Goal: Information Seeking & Learning: Learn about a topic

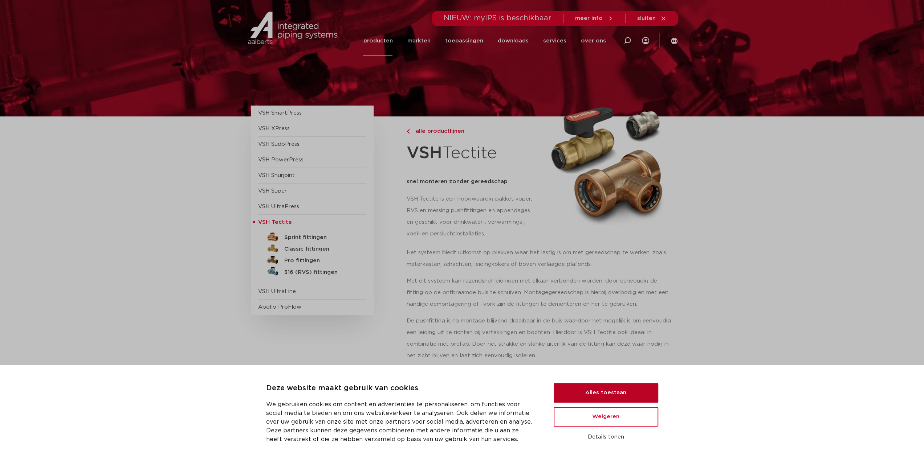
click at [643, 393] on button "Alles toestaan" at bounding box center [606, 393] width 105 height 20
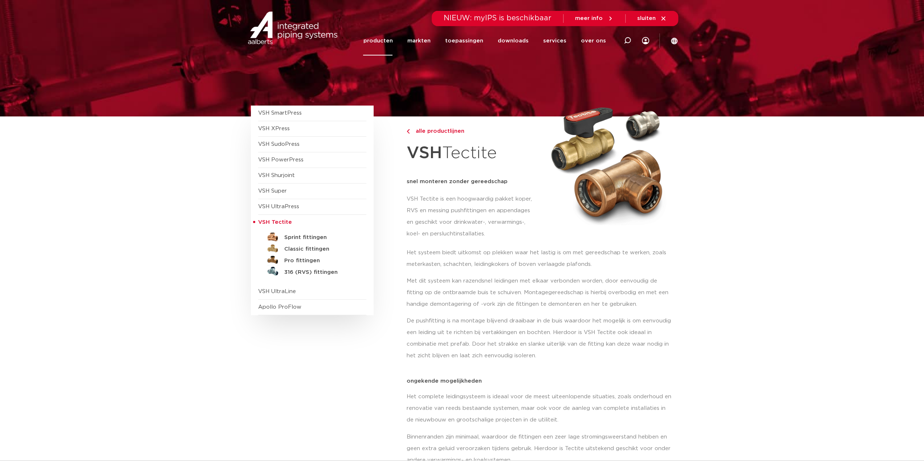
click at [566, 149] on img at bounding box center [606, 163] width 128 height 123
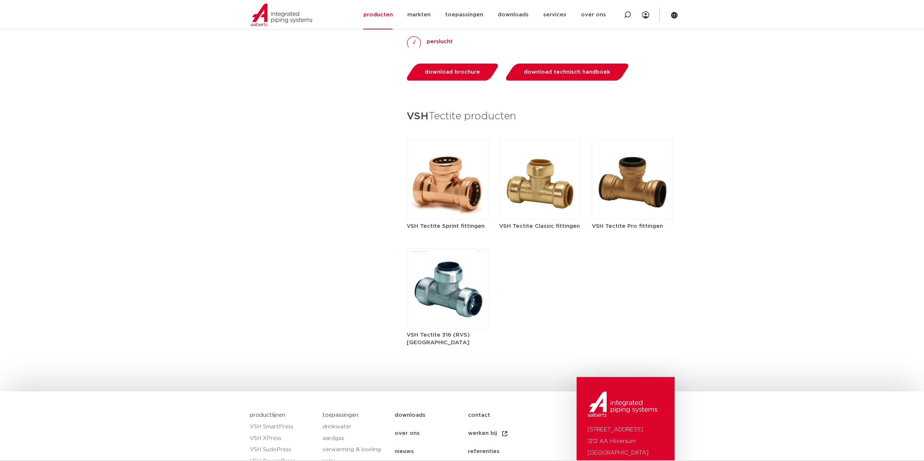
scroll to position [786, 0]
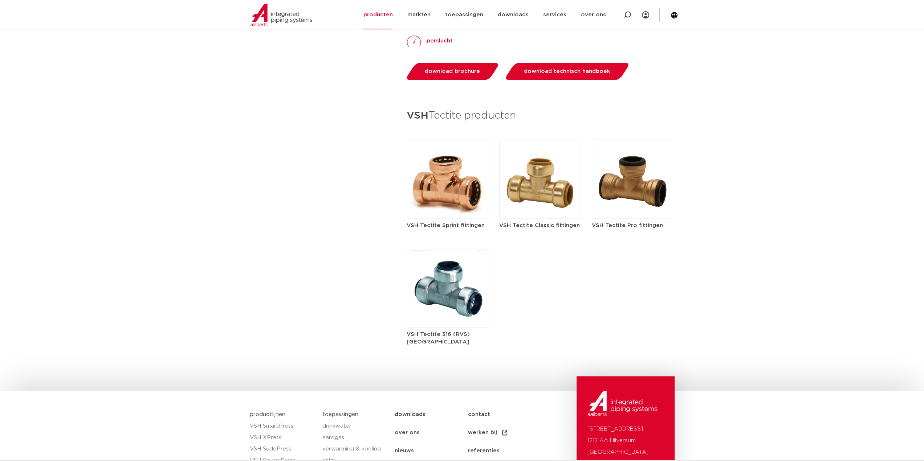
click at [448, 185] on img at bounding box center [448, 179] width 82 height 80
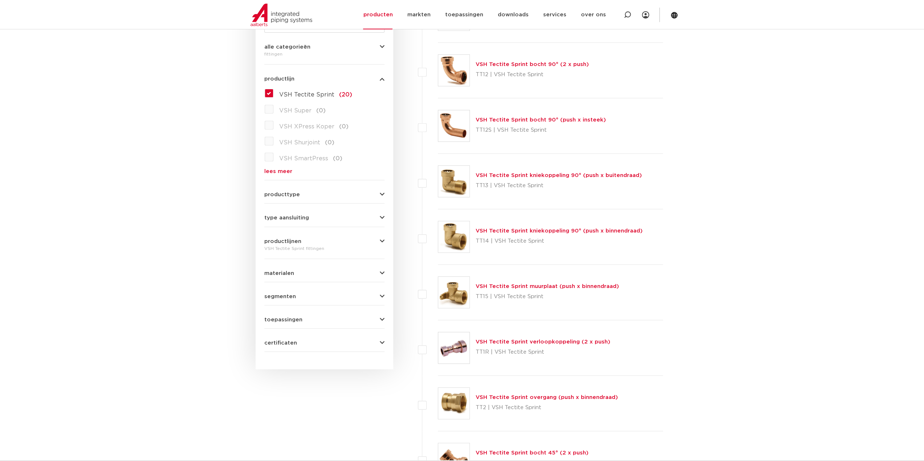
scroll to position [181, 0]
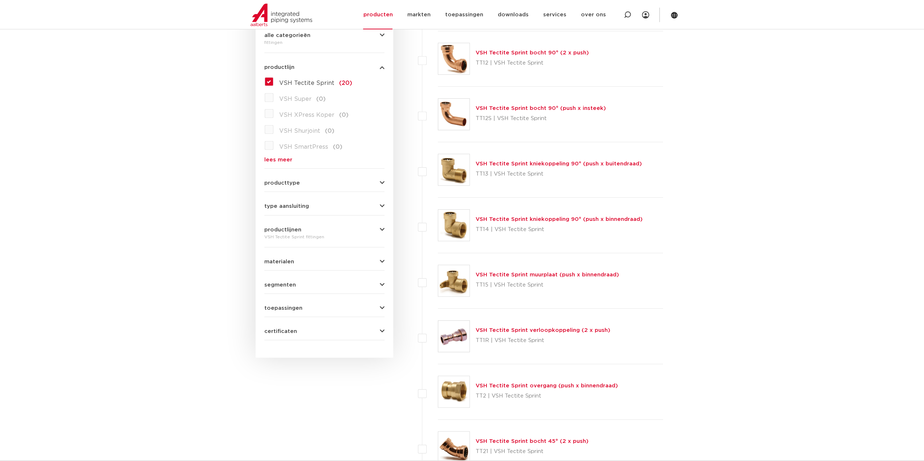
click at [326, 259] on button "materialen" at bounding box center [324, 261] width 120 height 5
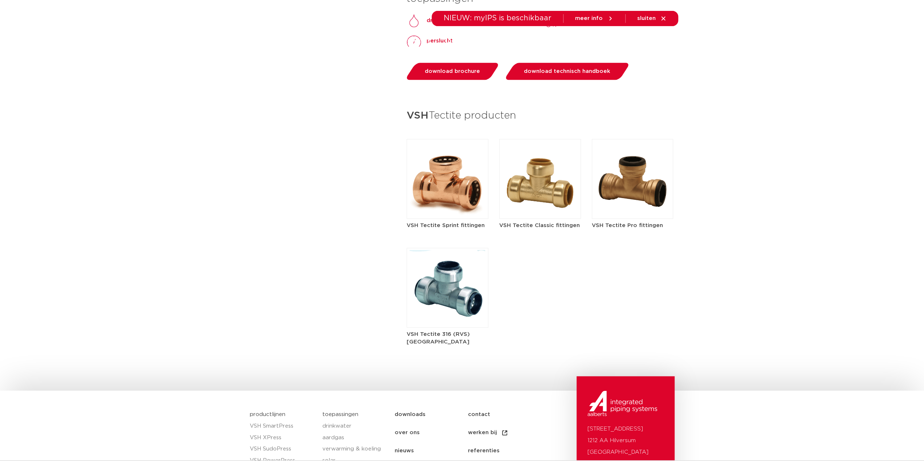
click at [547, 200] on img at bounding box center [540, 179] width 82 height 80
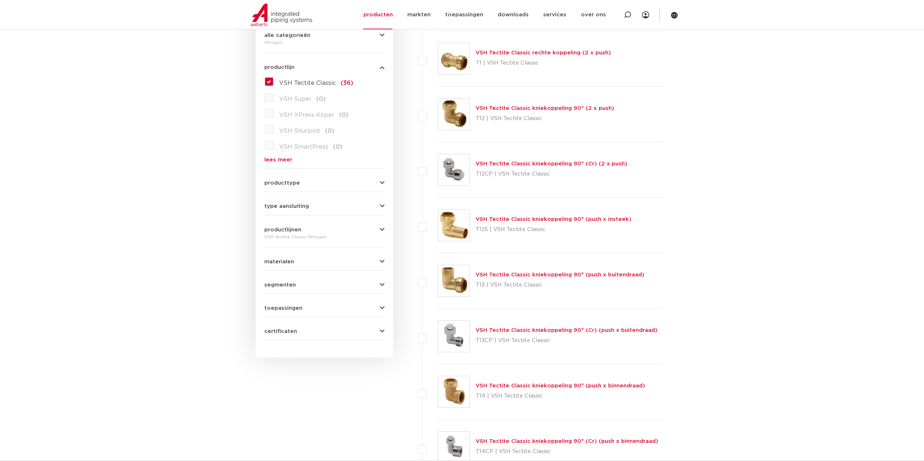
click at [310, 261] on button "materialen" at bounding box center [324, 261] width 120 height 5
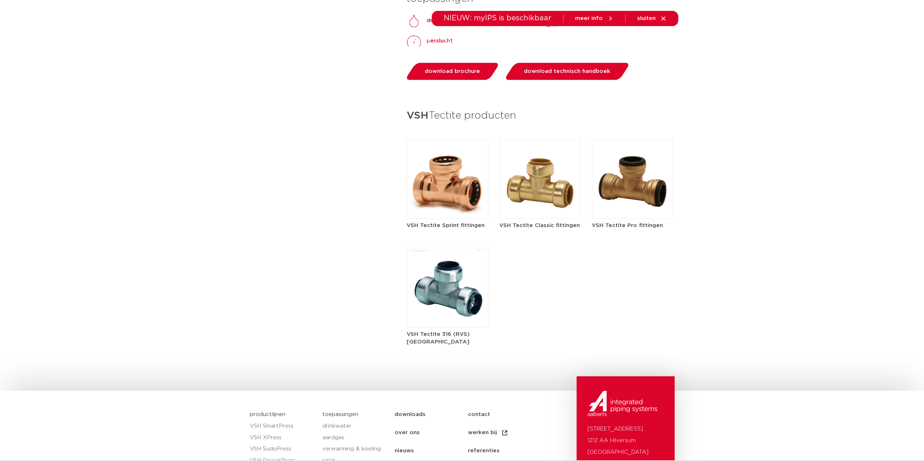
click at [672, 189] on img at bounding box center [633, 179] width 82 height 80
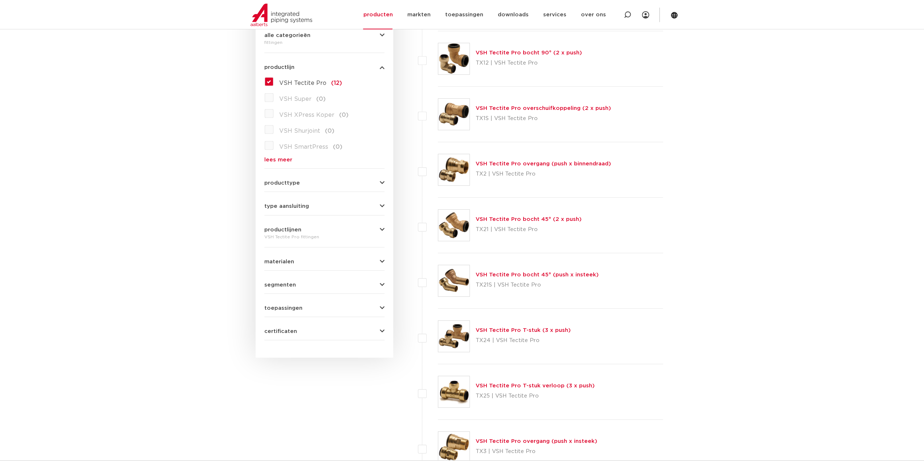
click at [300, 260] on button "materialen" at bounding box center [324, 261] width 120 height 5
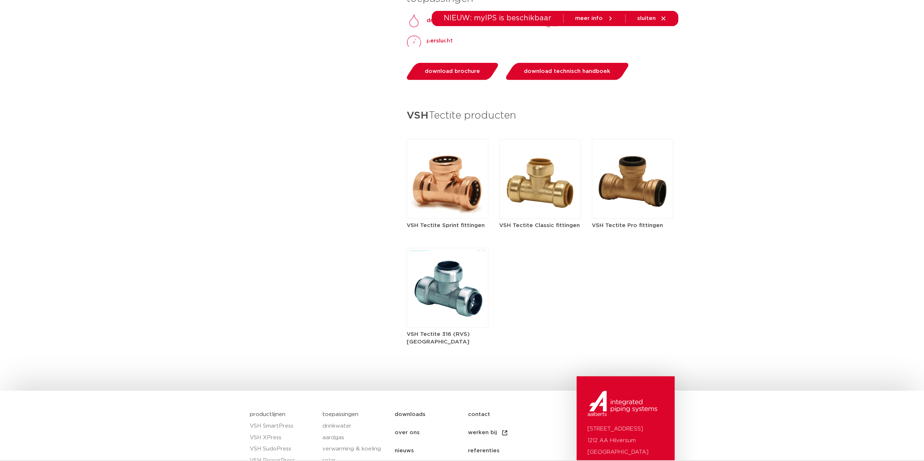
click at [485, 287] on img at bounding box center [448, 288] width 82 height 80
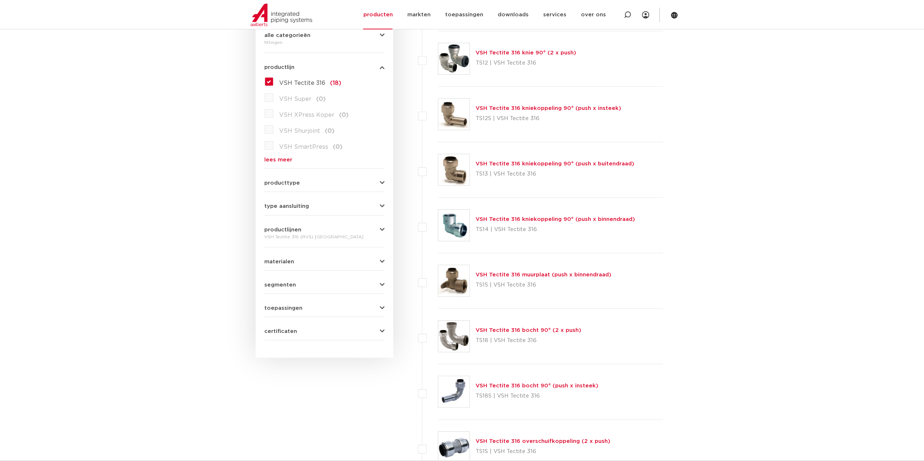
click at [295, 258] on div "materialen roestvaststaal (18) messing (0) staal (0) koper (0) brons (0) gietij…" at bounding box center [324, 258] width 120 height 11
click at [282, 261] on span "materialen" at bounding box center [279, 261] width 30 height 5
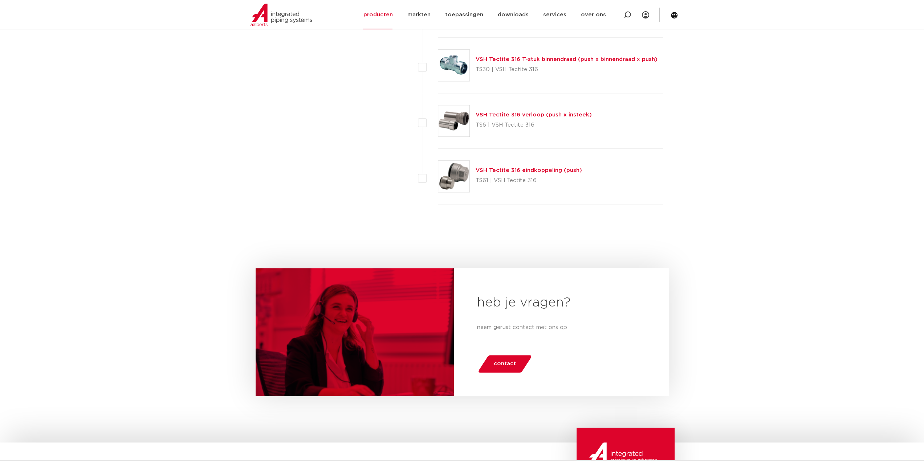
scroll to position [831, 0]
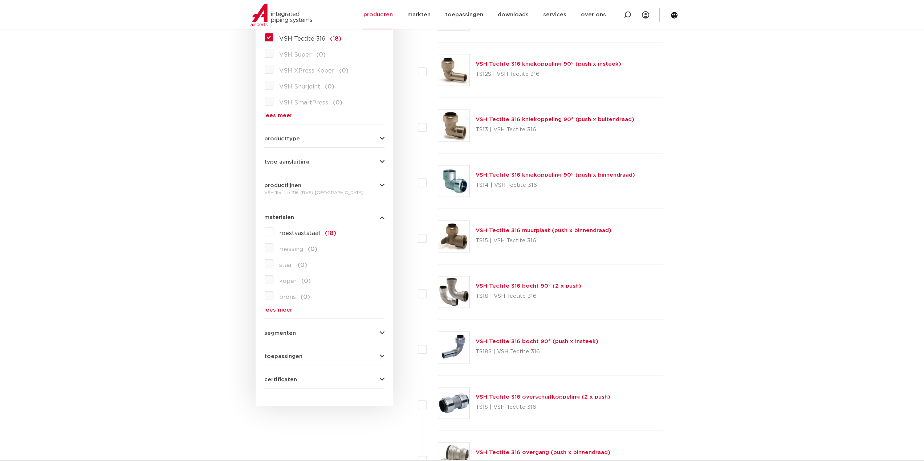
scroll to position [0, 0]
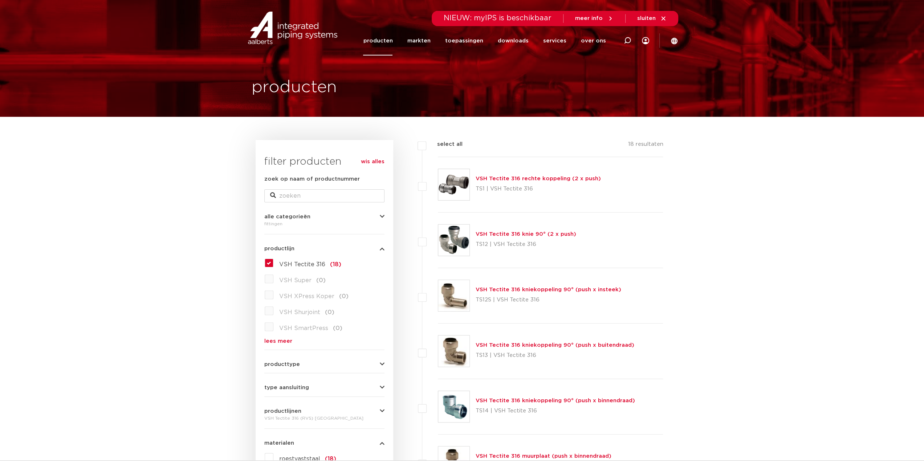
click at [338, 160] on h3 "filter producten" at bounding box center [324, 162] width 120 height 15
drag, startPoint x: 338, startPoint y: 160, endPoint x: 272, endPoint y: 159, distance: 66.4
click at [272, 159] on h3 "filter producten" at bounding box center [324, 162] width 120 height 15
click at [277, 162] on h3 "filter producten" at bounding box center [324, 162] width 120 height 15
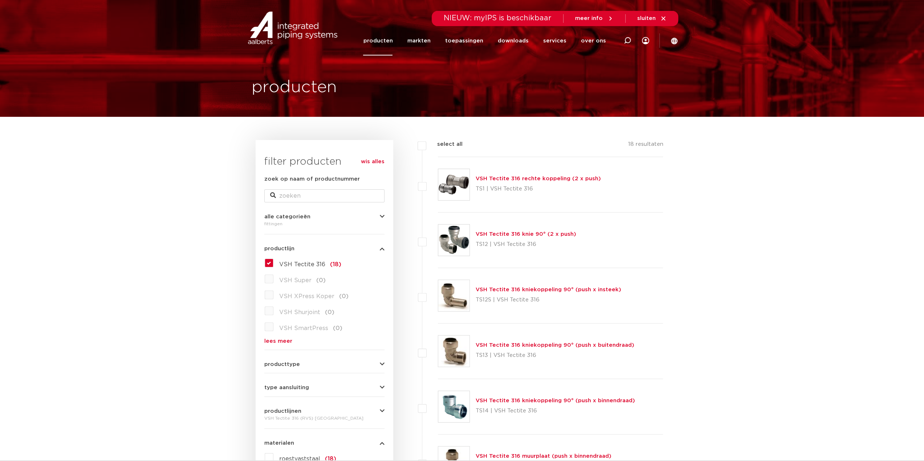
drag, startPoint x: 277, startPoint y: 162, endPoint x: 292, endPoint y: 162, distance: 15.2
click at [291, 162] on h3 "filter producten" at bounding box center [324, 162] width 120 height 15
click at [299, 162] on h3 "filter producten" at bounding box center [324, 162] width 120 height 15
click at [272, 163] on h3 "filter producten" at bounding box center [324, 162] width 120 height 15
drag, startPoint x: 272, startPoint y: 163, endPoint x: 225, endPoint y: 166, distance: 46.6
